Goal: Information Seeking & Learning: Learn about a topic

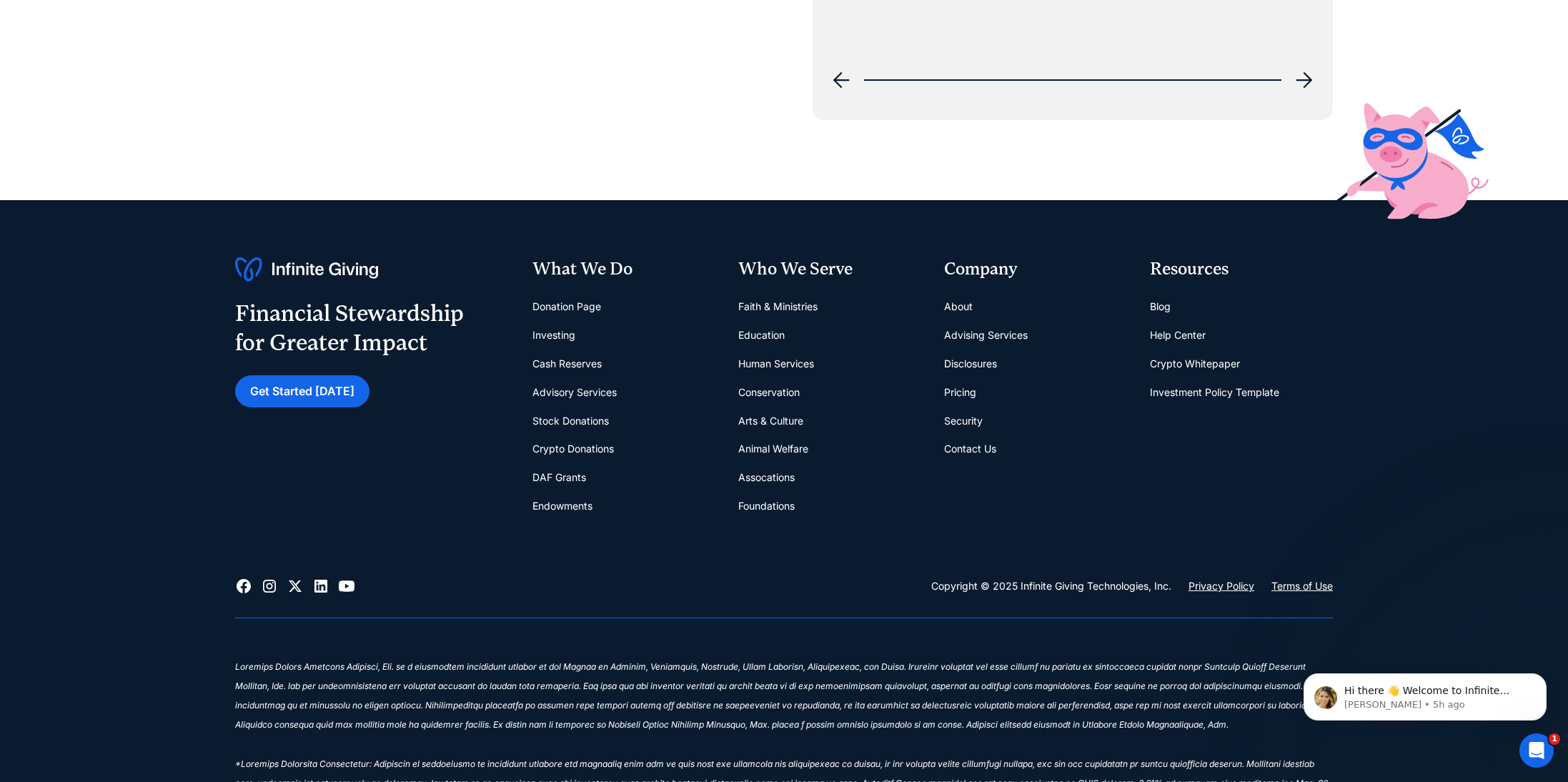
scroll to position [6596, 0]
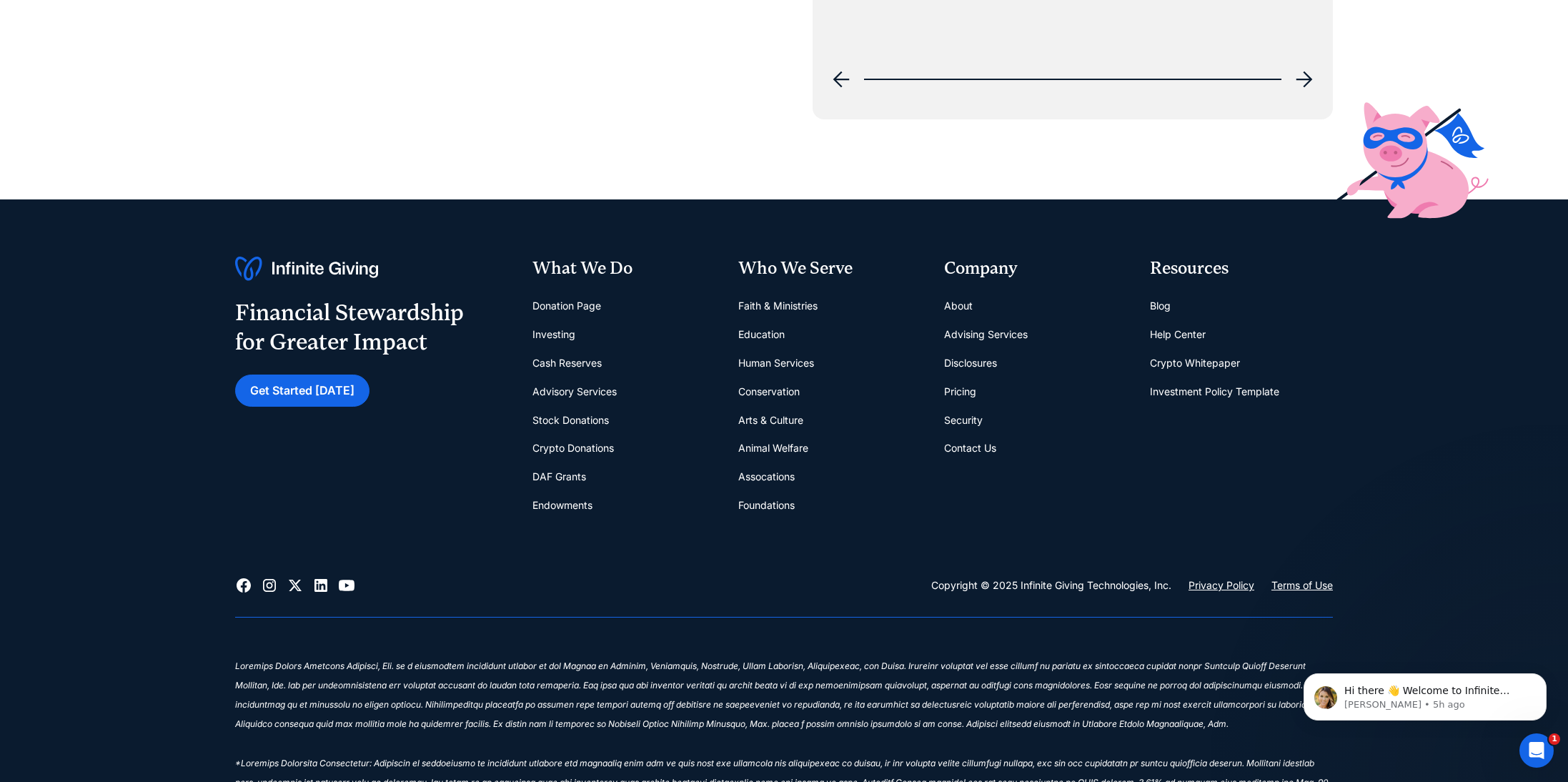
click at [560, 306] on link "Donation Page" at bounding box center [567, 306] width 69 height 29
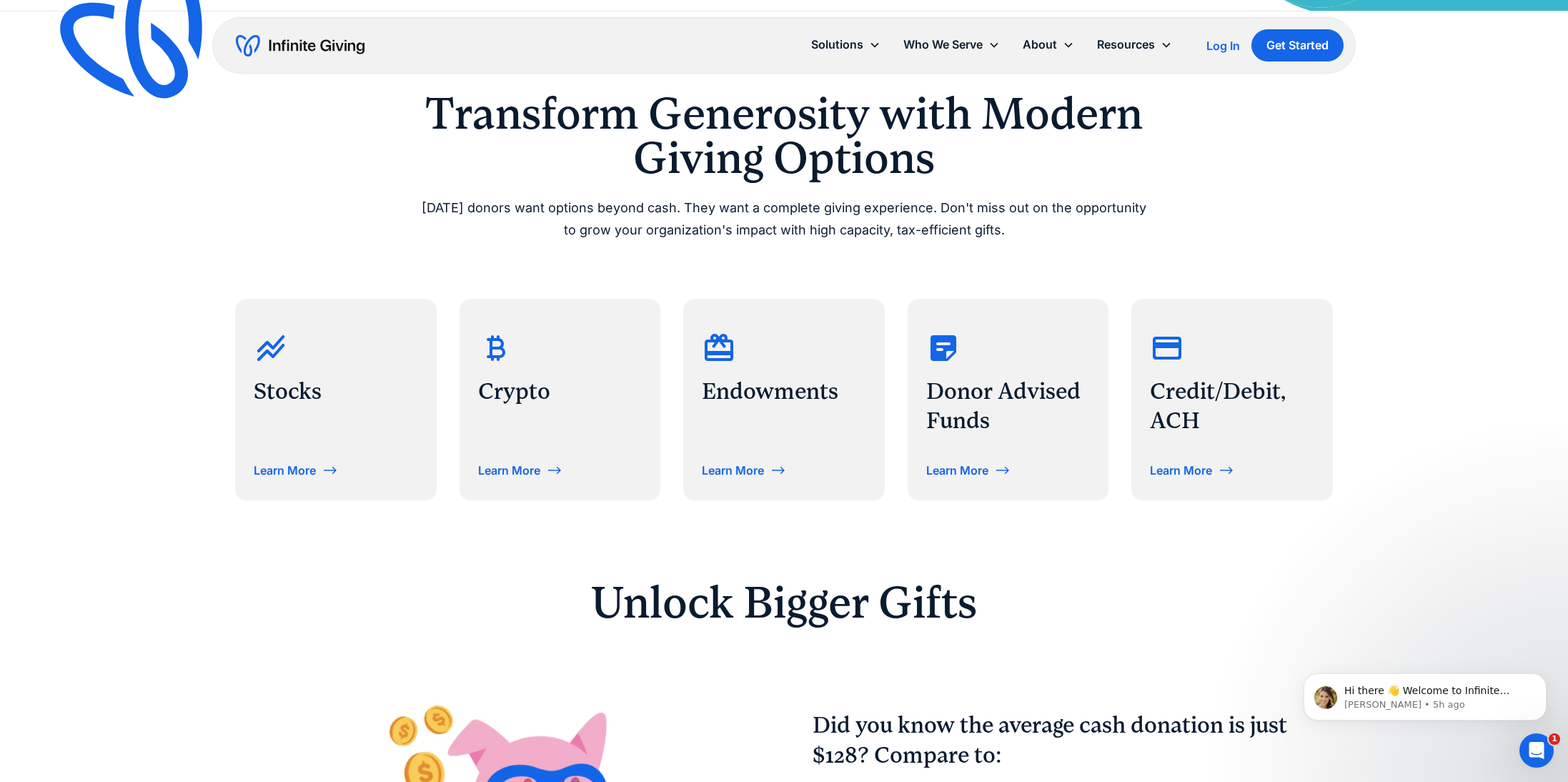
scroll to position [519, 0]
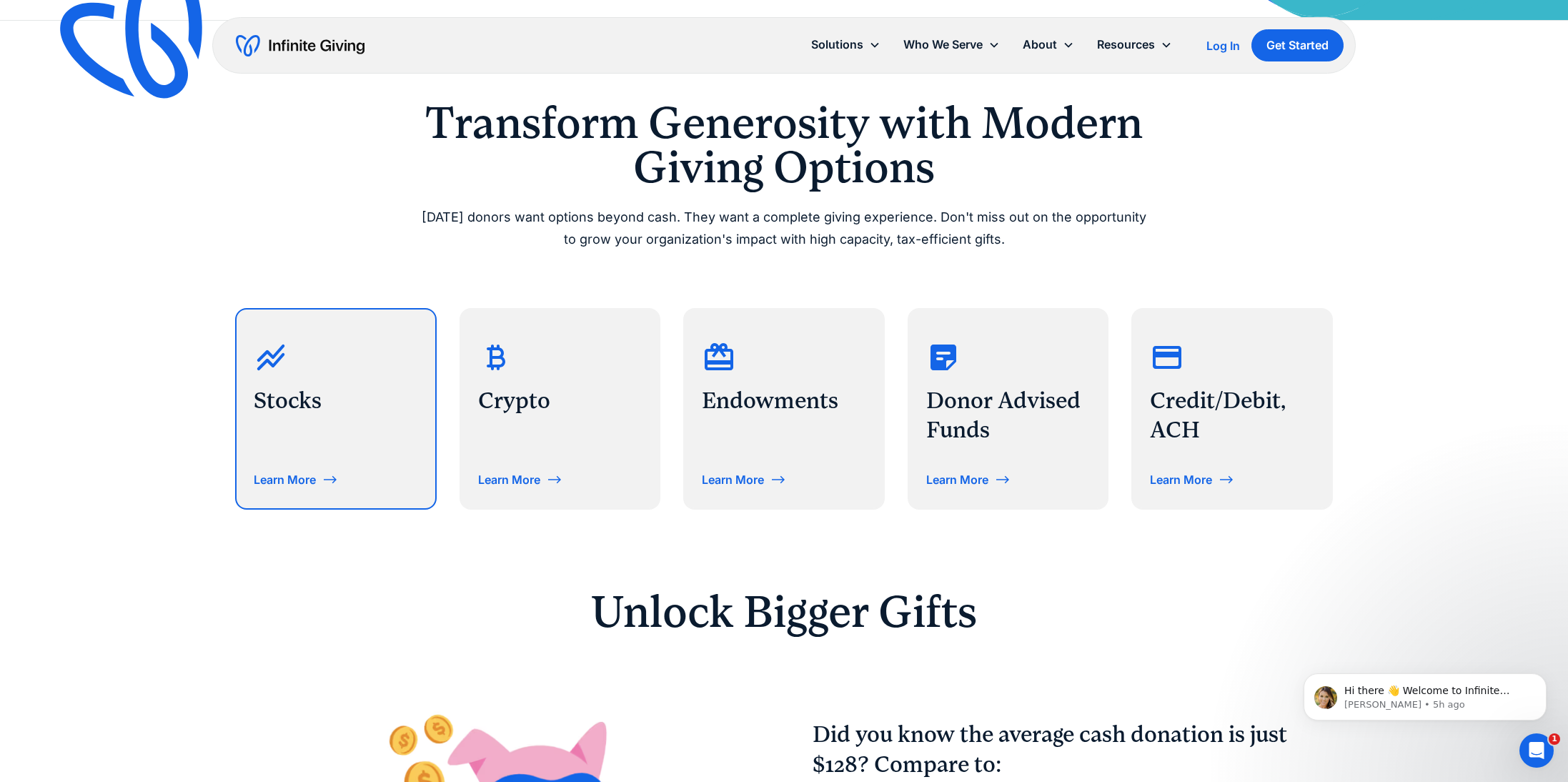
click at [304, 483] on div "Learn More" at bounding box center [284, 480] width 62 height 11
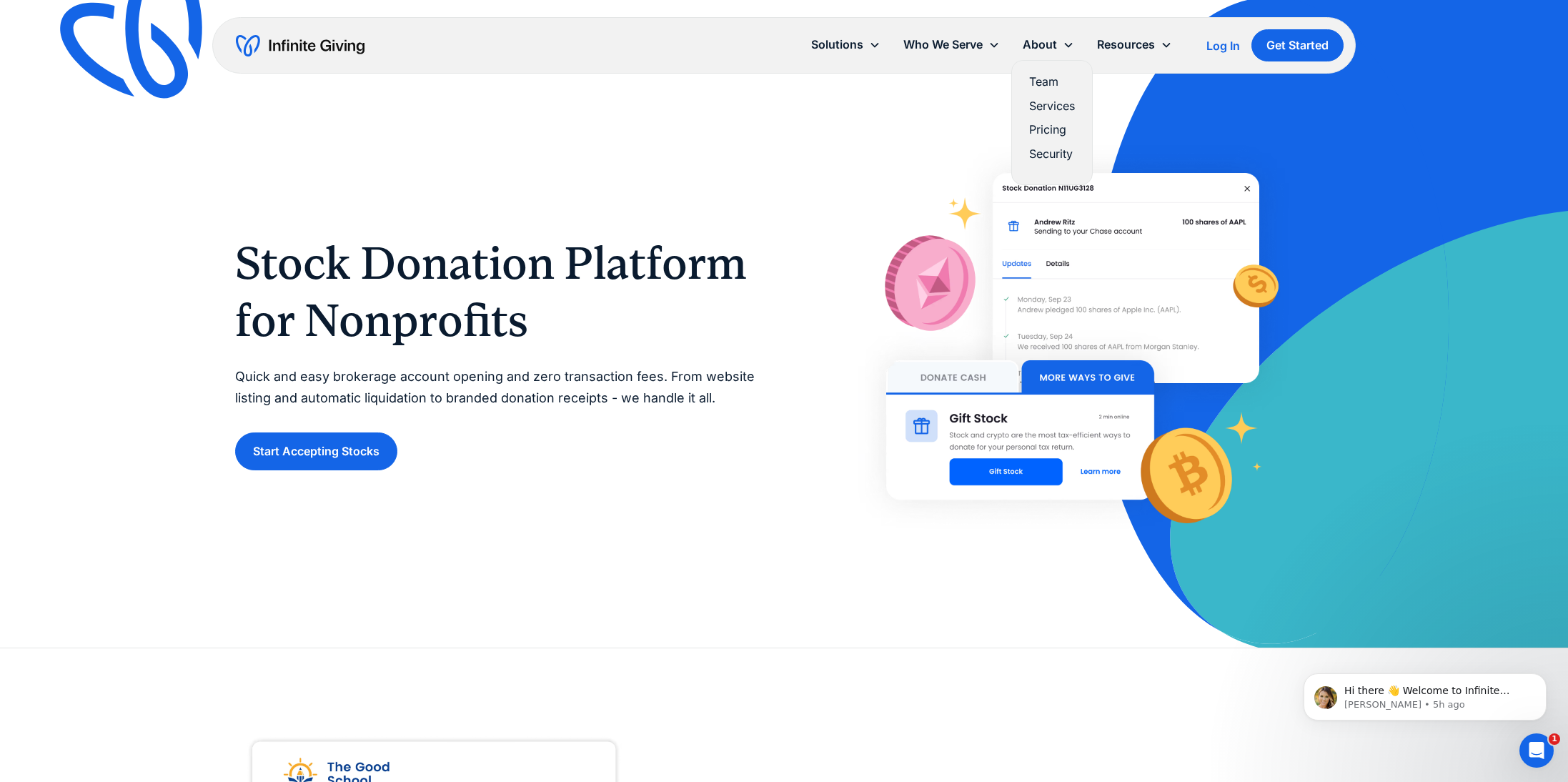
click at [1043, 80] on link "Team" at bounding box center [1052, 82] width 46 height 19
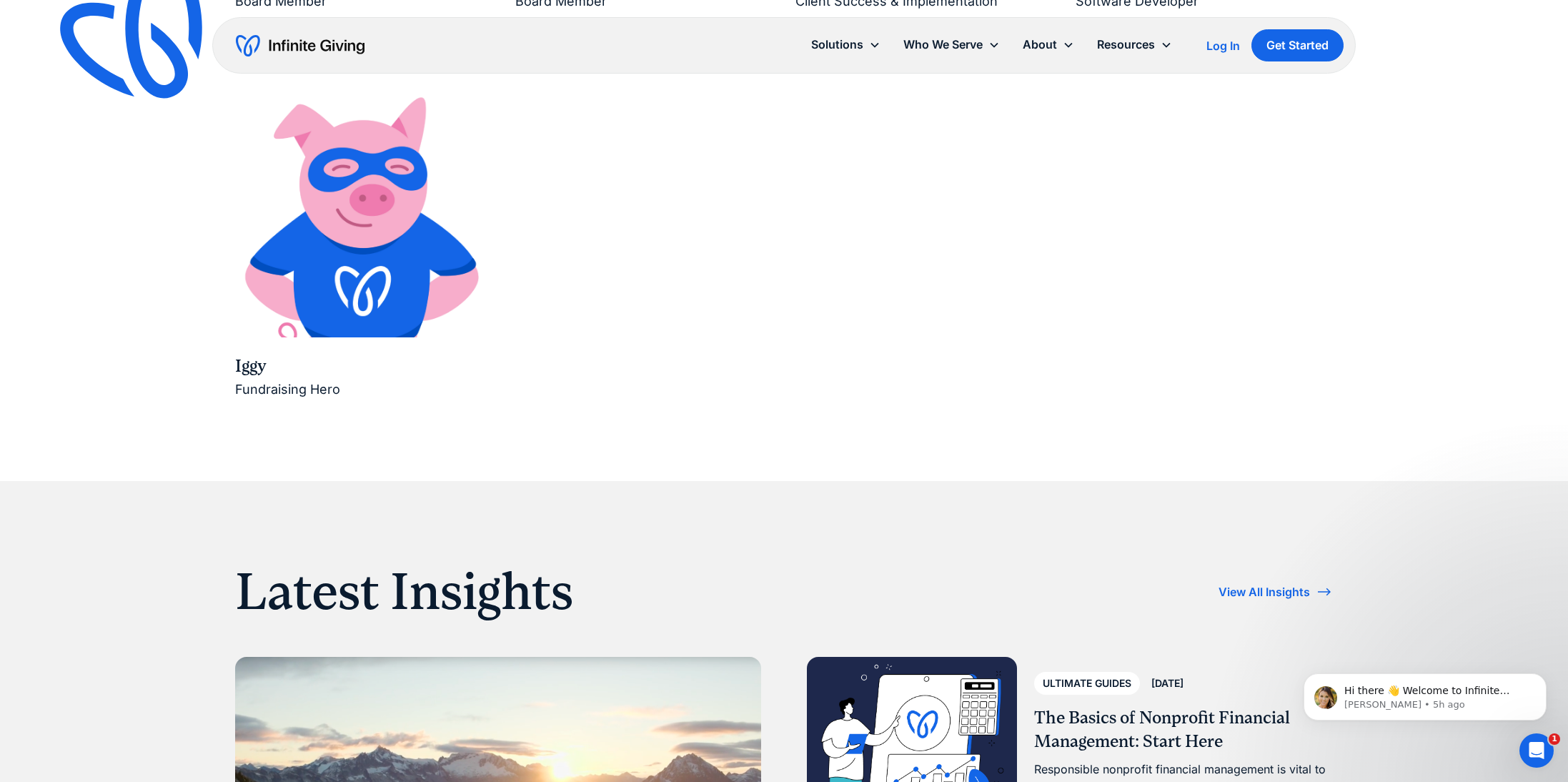
scroll to position [2679, 0]
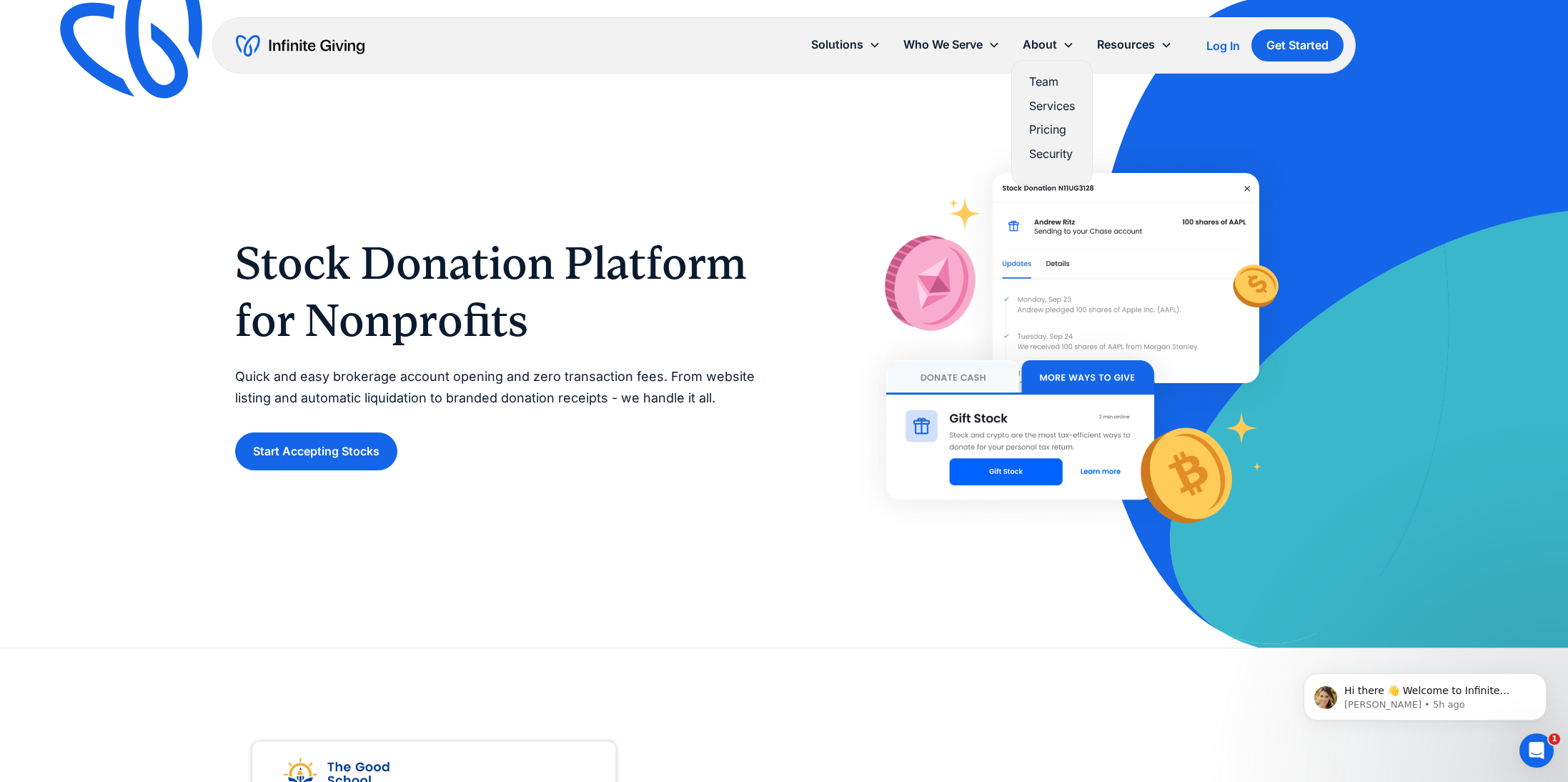
click at [1049, 128] on link "Pricing" at bounding box center [1052, 129] width 46 height 19
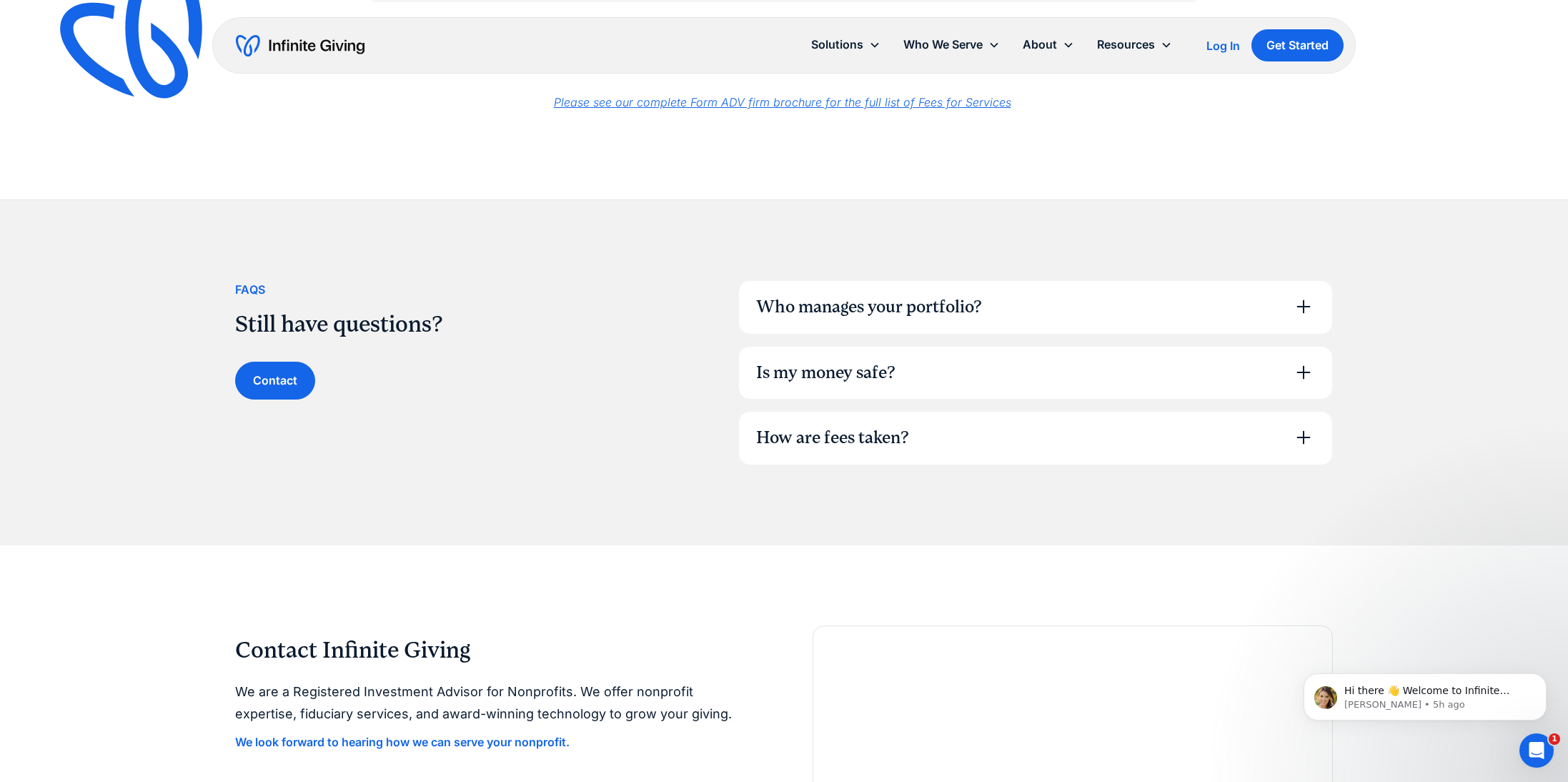
scroll to position [816, 0]
click at [1317, 433] on div "How are fees taken?" at bounding box center [1036, 437] width 593 height 53
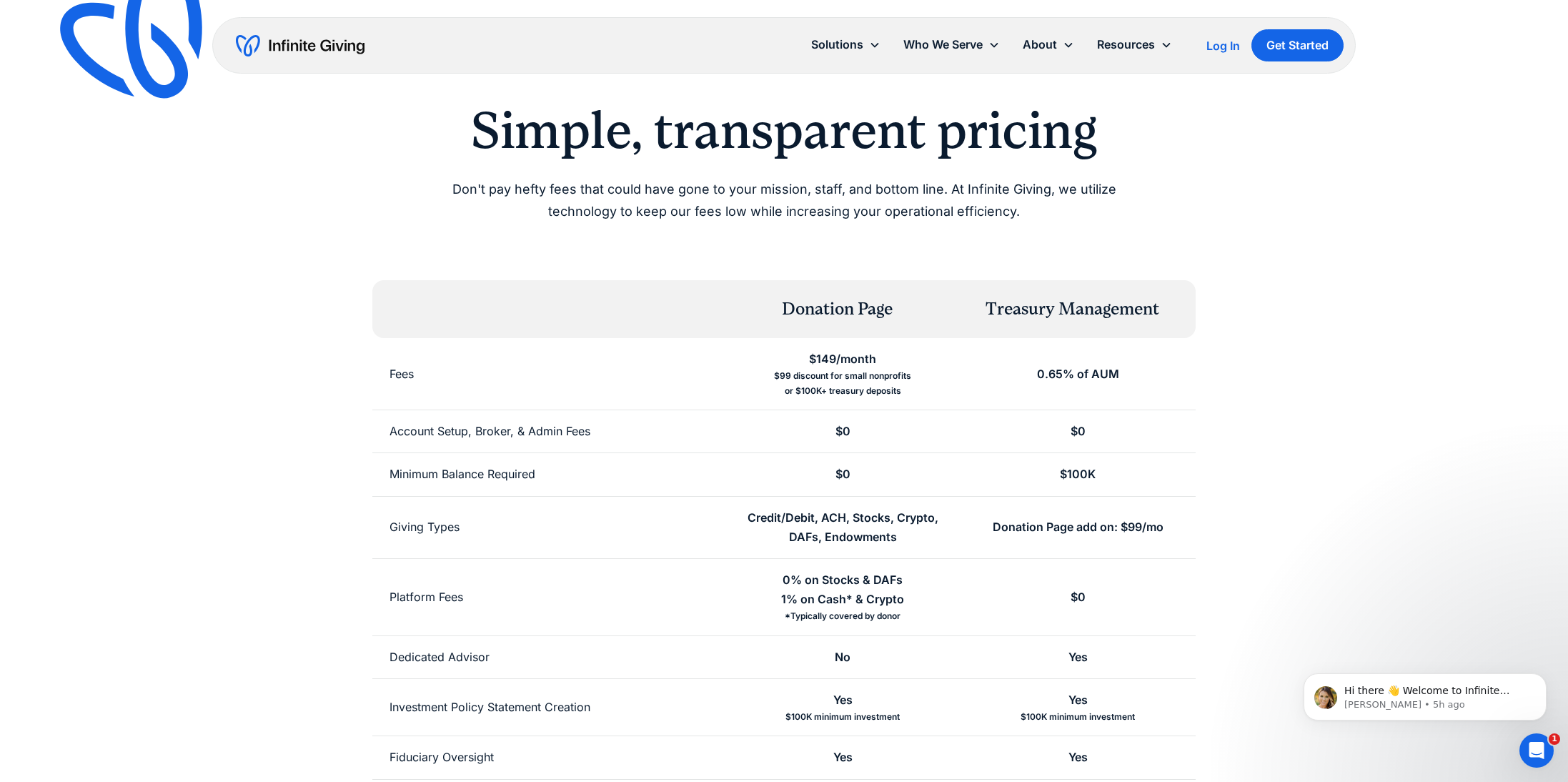
scroll to position [0, 0]
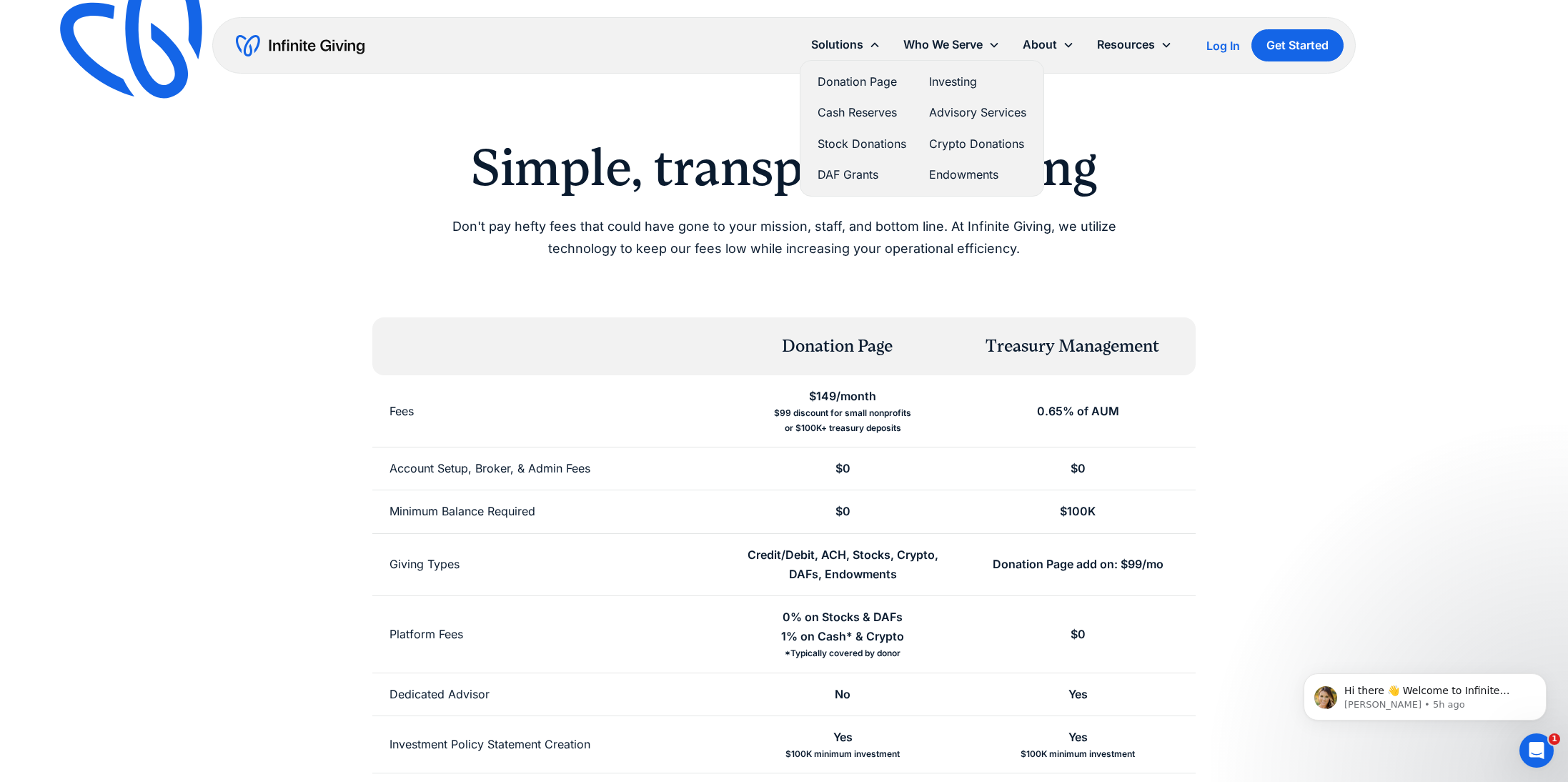
click at [852, 81] on link "Donation Page" at bounding box center [861, 82] width 88 height 19
